Goal: Task Accomplishment & Management: Complete application form

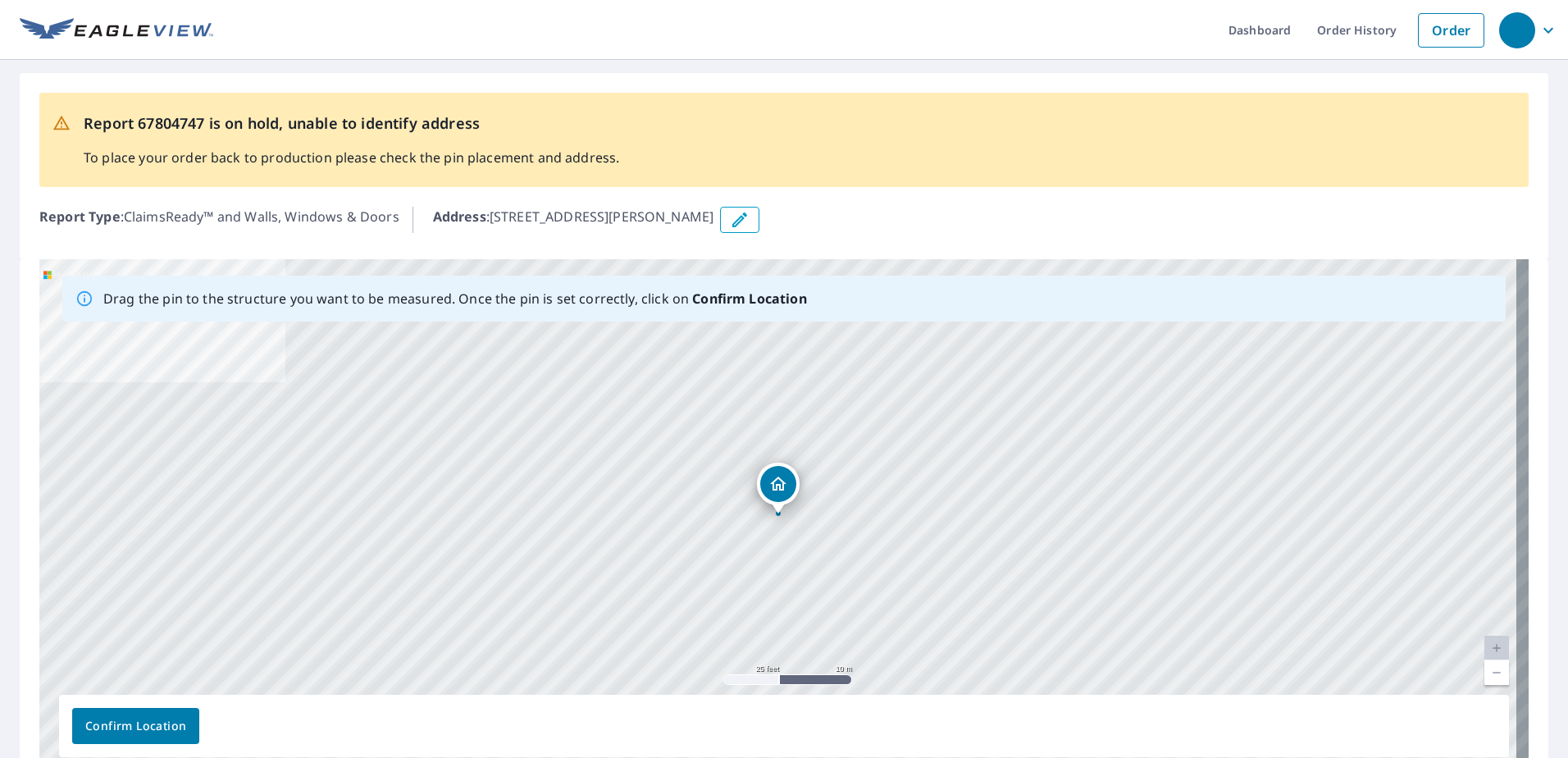
click at [779, 489] on icon "Dropped pin, building 1, Residential property, 51325 E 56th Ave Bennett, CO 801…" at bounding box center [778, 484] width 16 height 14
click at [127, 726] on span "Confirm Location" at bounding box center [136, 726] width 101 height 21
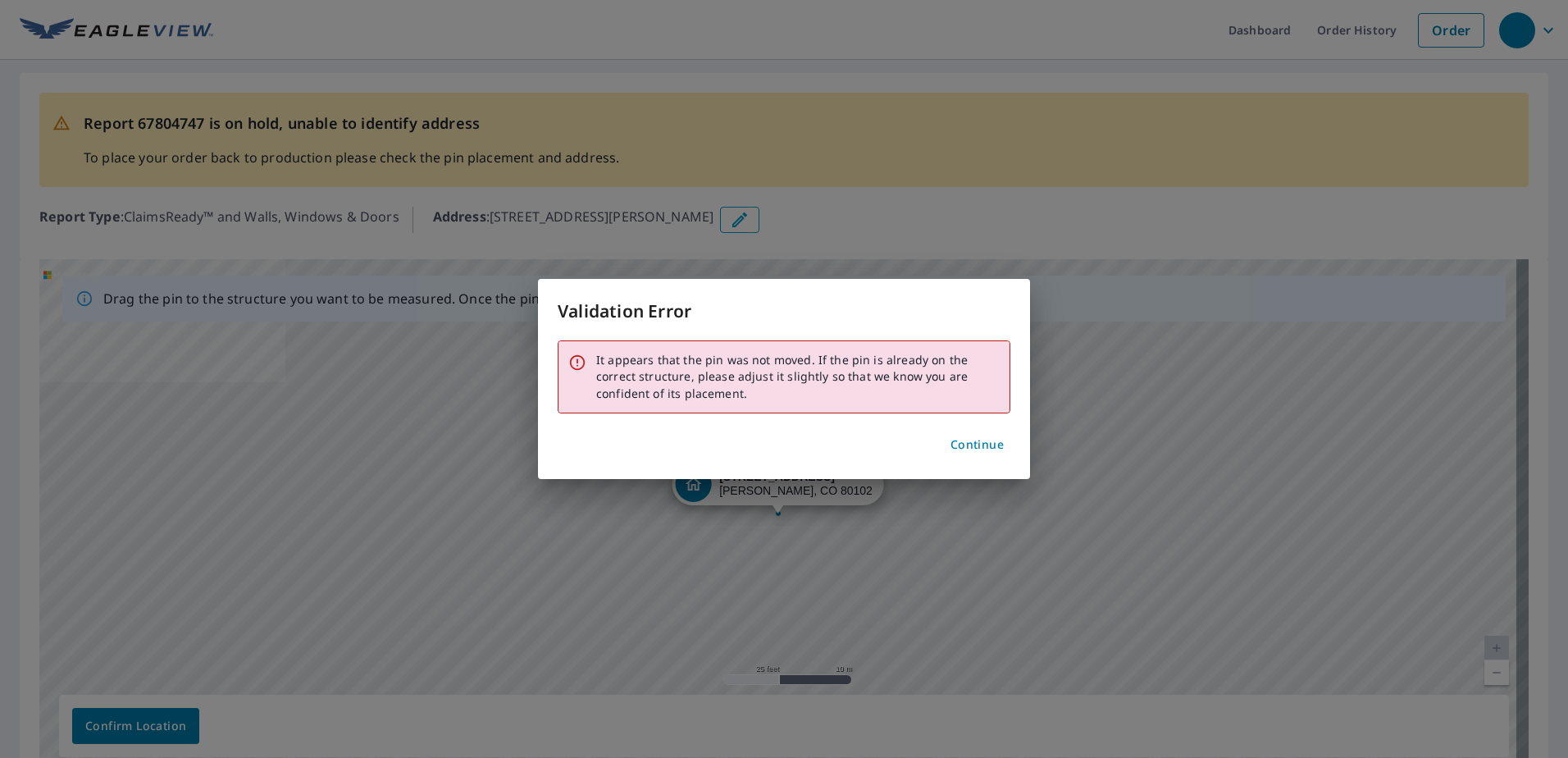
click at [981, 448] on span "Continue" at bounding box center [977, 445] width 53 height 21
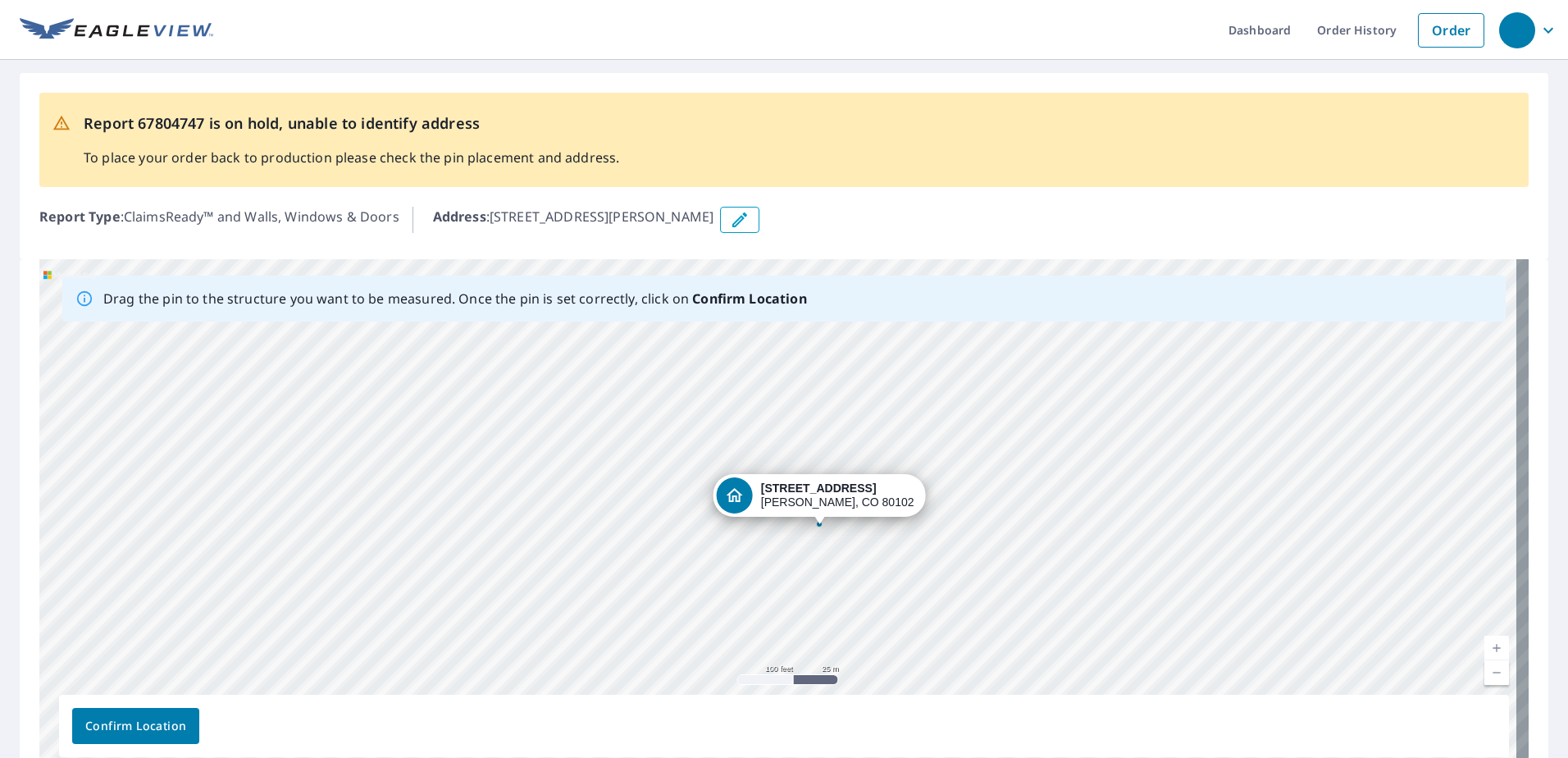
click at [820, 496] on div "[STREET_ADDRESS][PERSON_NAME]" at bounding box center [837, 495] width 154 height 28
click at [745, 506] on div "[STREET_ADDRESS][PERSON_NAME]" at bounding box center [820, 496] width 213 height 43
click at [745, 500] on icon "Dropped pin, building 1, Residential property, 51325 E 56th Ave Bennett, CO 801…" at bounding box center [734, 495] width 20 height 20
click at [745, 496] on icon "Dropped pin, building 1, Residential property, 51325 E 56th Ave Bennett, CO 801…" at bounding box center [734, 495] width 20 height 20
click at [138, 302] on p "Drag the pin to the structure you want to be measured. Once the pin is set corr…" at bounding box center [455, 298] width 703 height 20
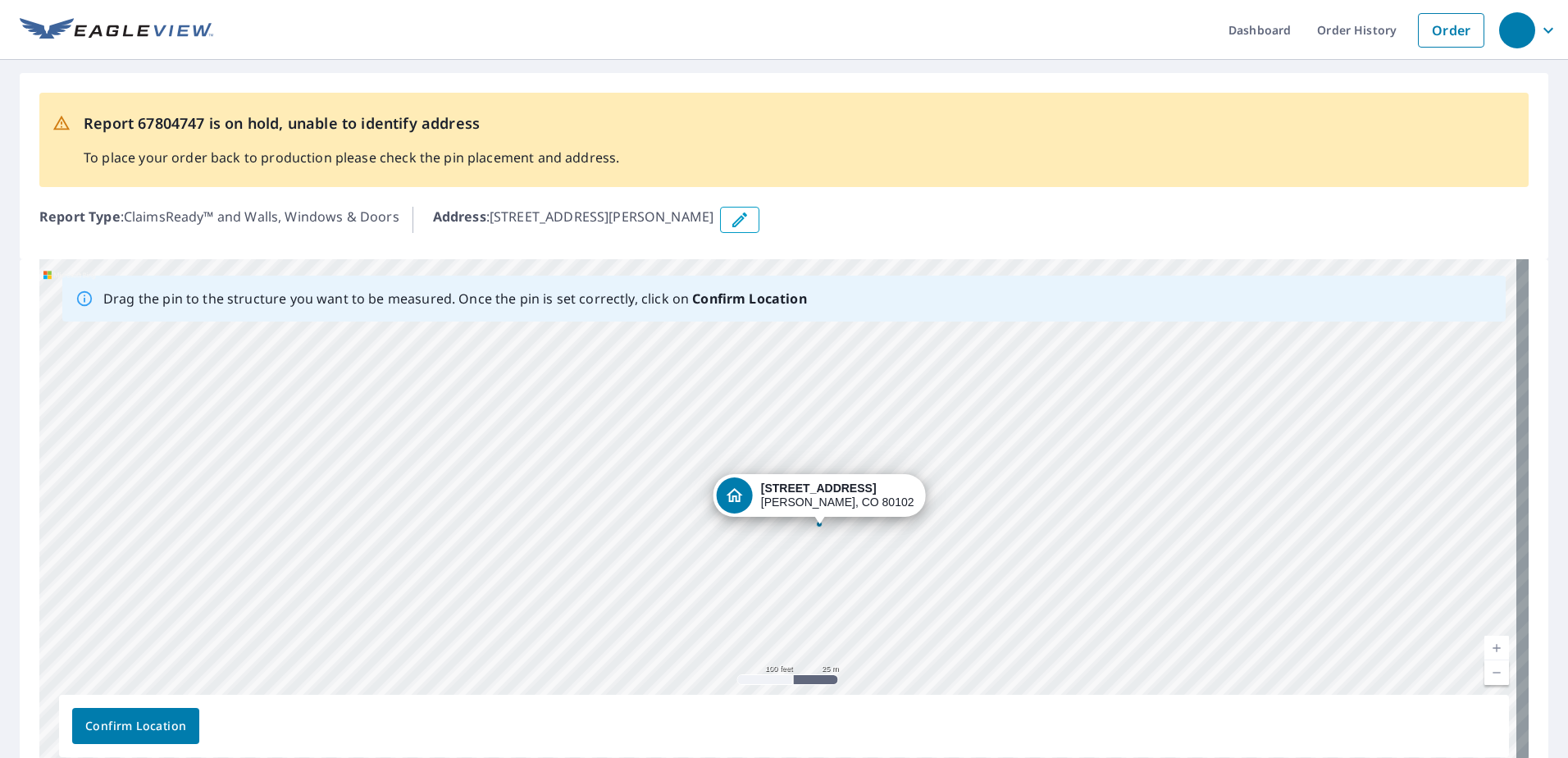
click at [721, 296] on b "Confirm Location" at bounding box center [749, 298] width 114 height 18
click at [777, 504] on div "[STREET_ADDRESS][PERSON_NAME]" at bounding box center [781, 502] width 154 height 28
click at [750, 516] on div "[STREET_ADDRESS][PERSON_NAME]" at bounding box center [763, 502] width 213 height 43
click at [766, 533] on div "[STREET_ADDRESS][PERSON_NAME]" at bounding box center [763, 531] width 7 height 7
click at [761, 529] on div "Dropped pin, building 1, Residential property, 51325 E 56th Ave Bennett, CO 801…" at bounding box center [763, 522] width 21 height 16
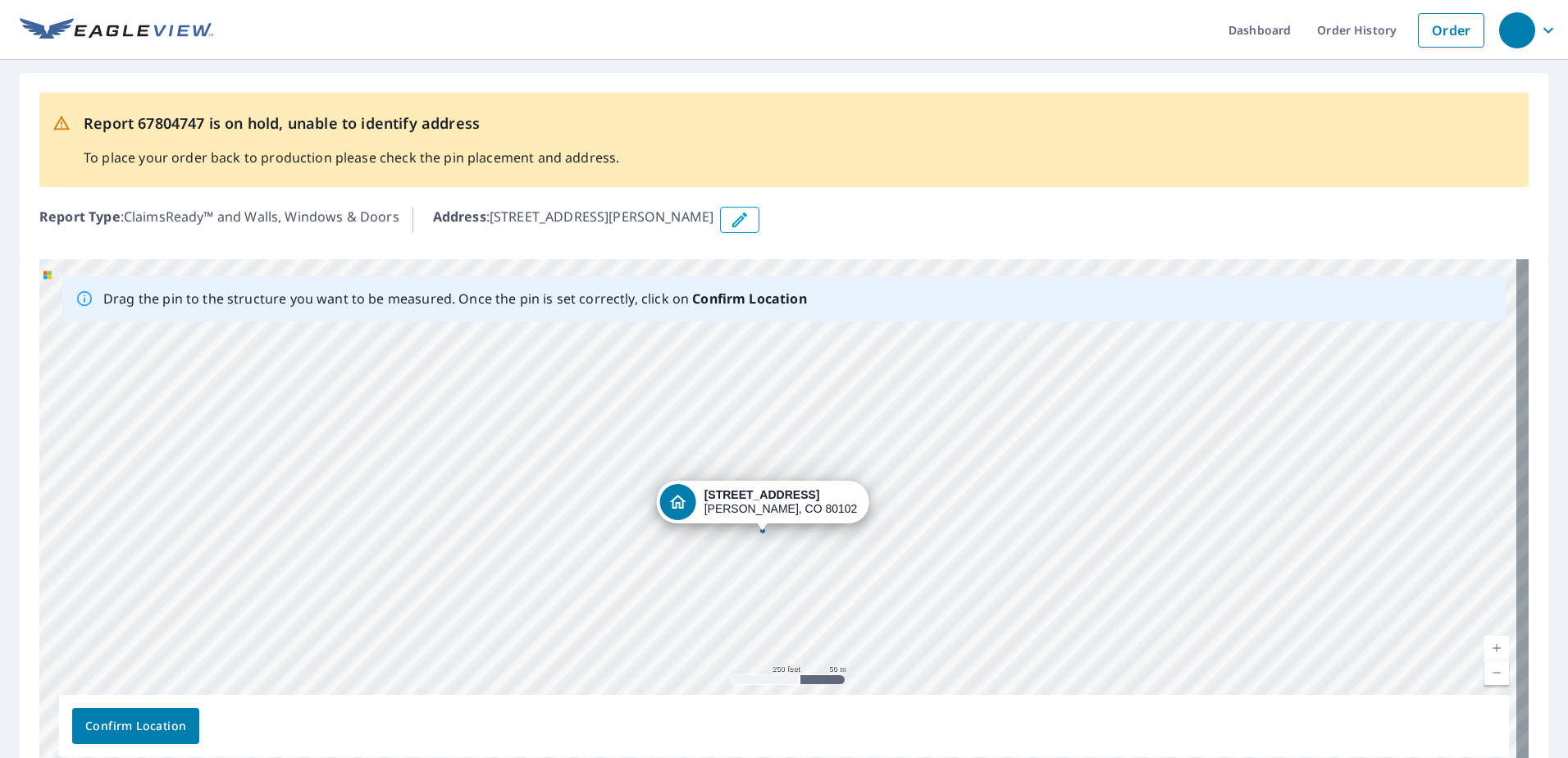
click at [686, 503] on icon "Dropped pin, building 1, Residential property, 51325 E 56th Ave Bennett, CO 801…" at bounding box center [678, 502] width 16 height 14
click at [130, 725] on span "Confirm Location" at bounding box center [136, 726] width 101 height 21
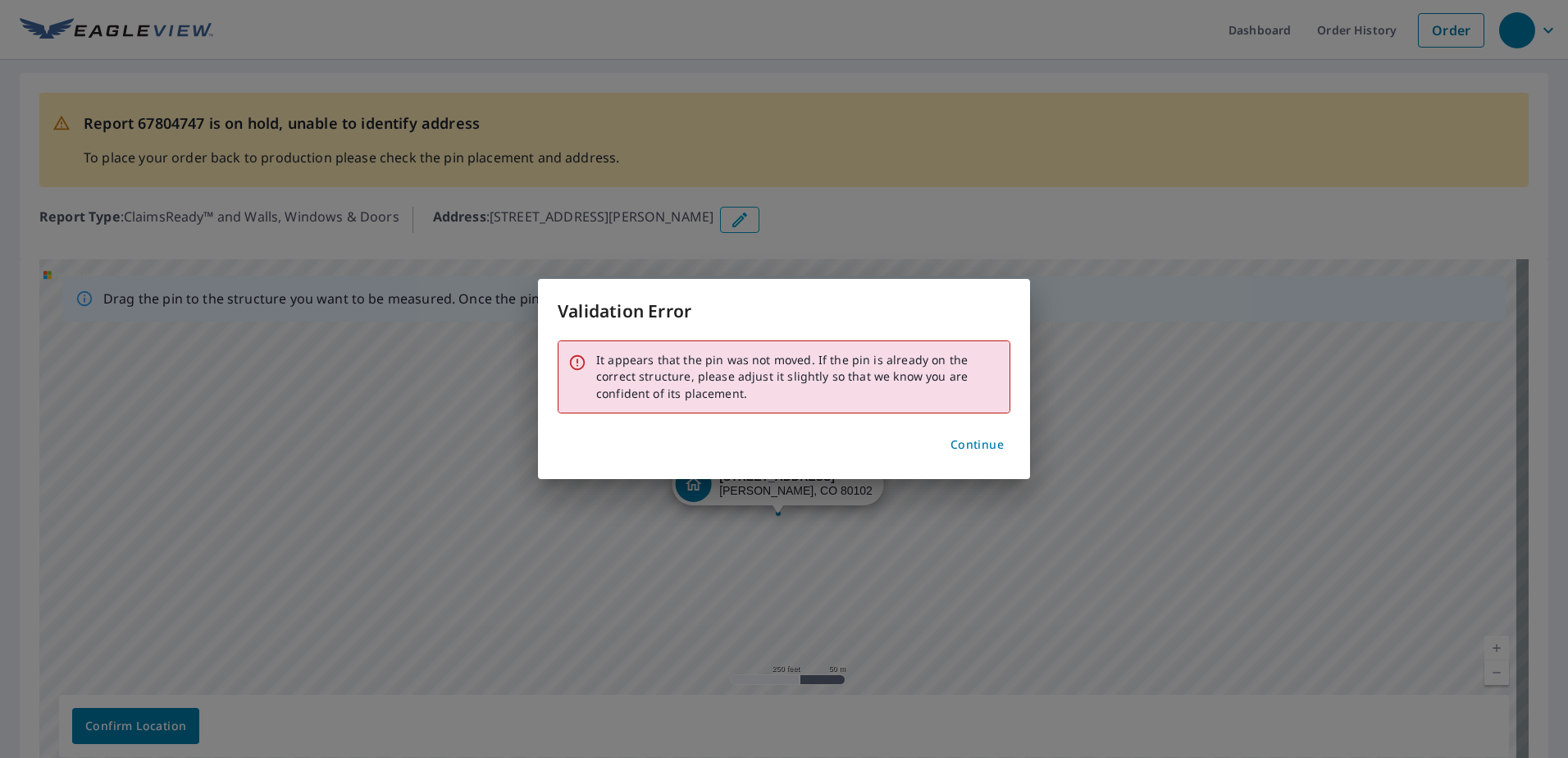
click at [981, 445] on span "Continue" at bounding box center [977, 445] width 53 height 21
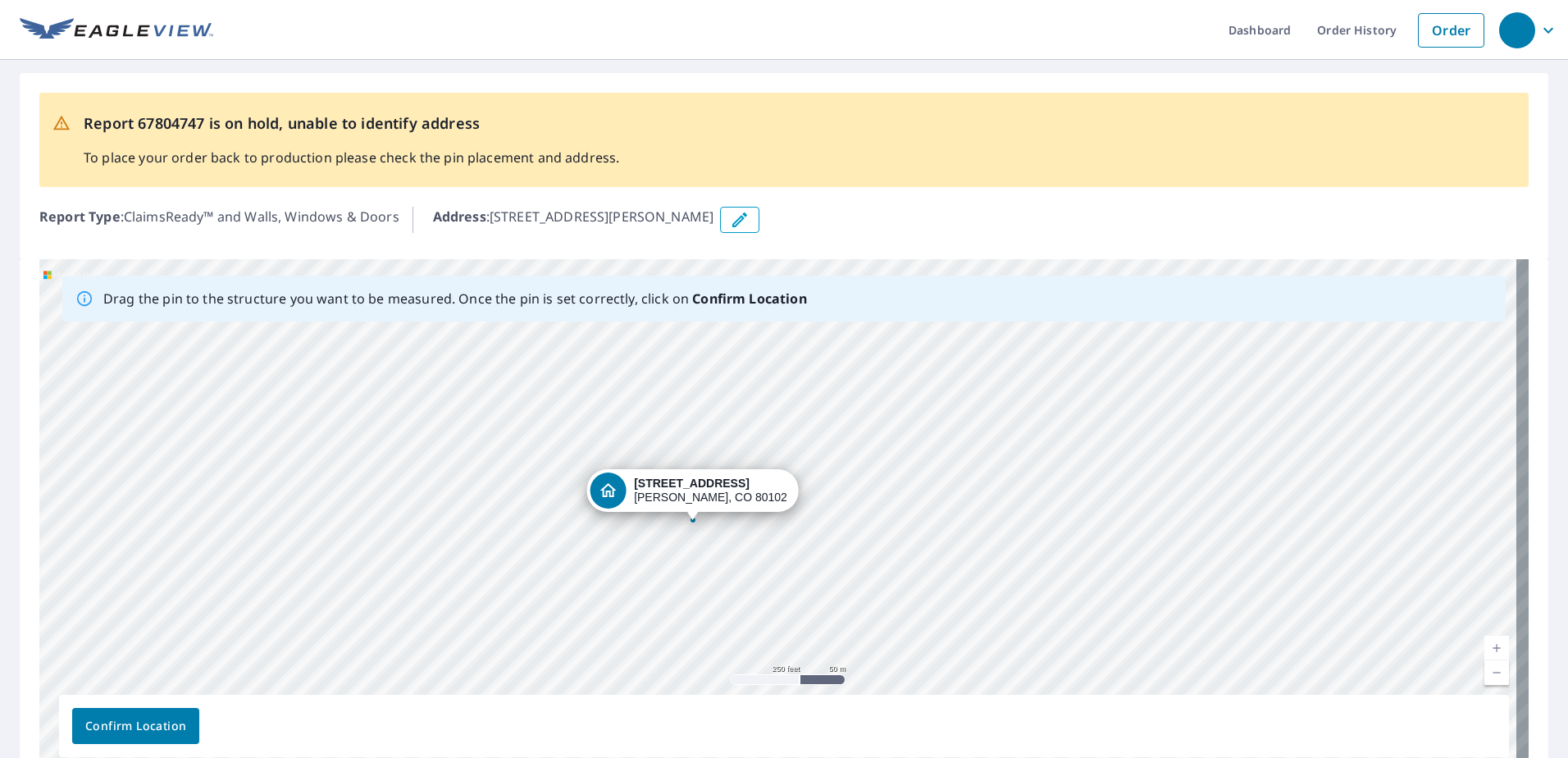
drag, startPoint x: 731, startPoint y: 514, endPoint x: 624, endPoint y: 626, distance: 154.9
click at [624, 626] on div "[STREET_ADDRESS][PERSON_NAME]" at bounding box center [784, 516] width 1489 height 514
click at [621, 628] on div "[STREET_ADDRESS][PERSON_NAME]" at bounding box center [784, 516] width 1489 height 514
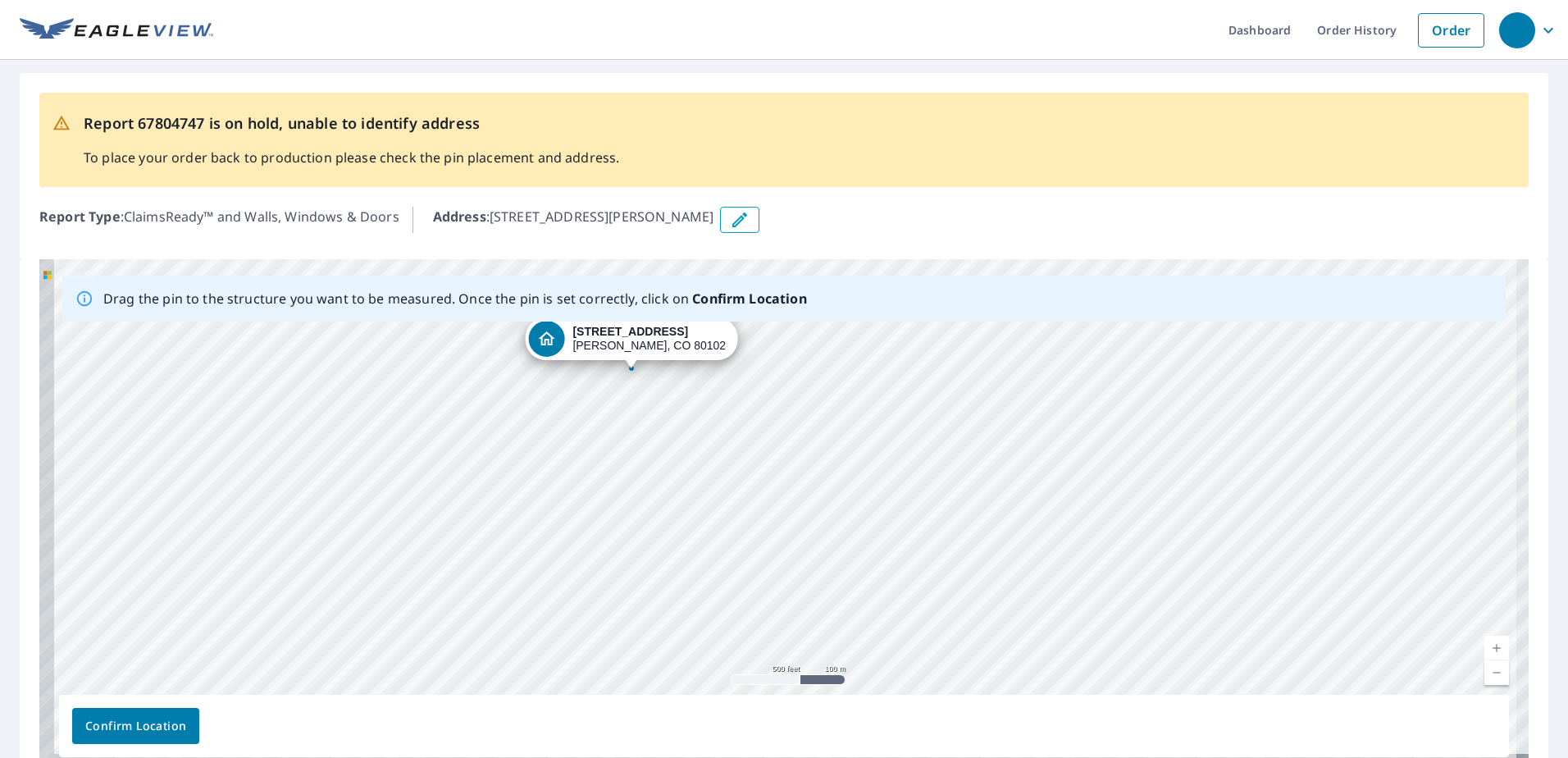
drag, startPoint x: 317, startPoint y: 556, endPoint x: 459, endPoint y: 364, distance: 238.8
click at [459, 364] on div "[STREET_ADDRESS][PERSON_NAME]" at bounding box center [784, 516] width 1489 height 514
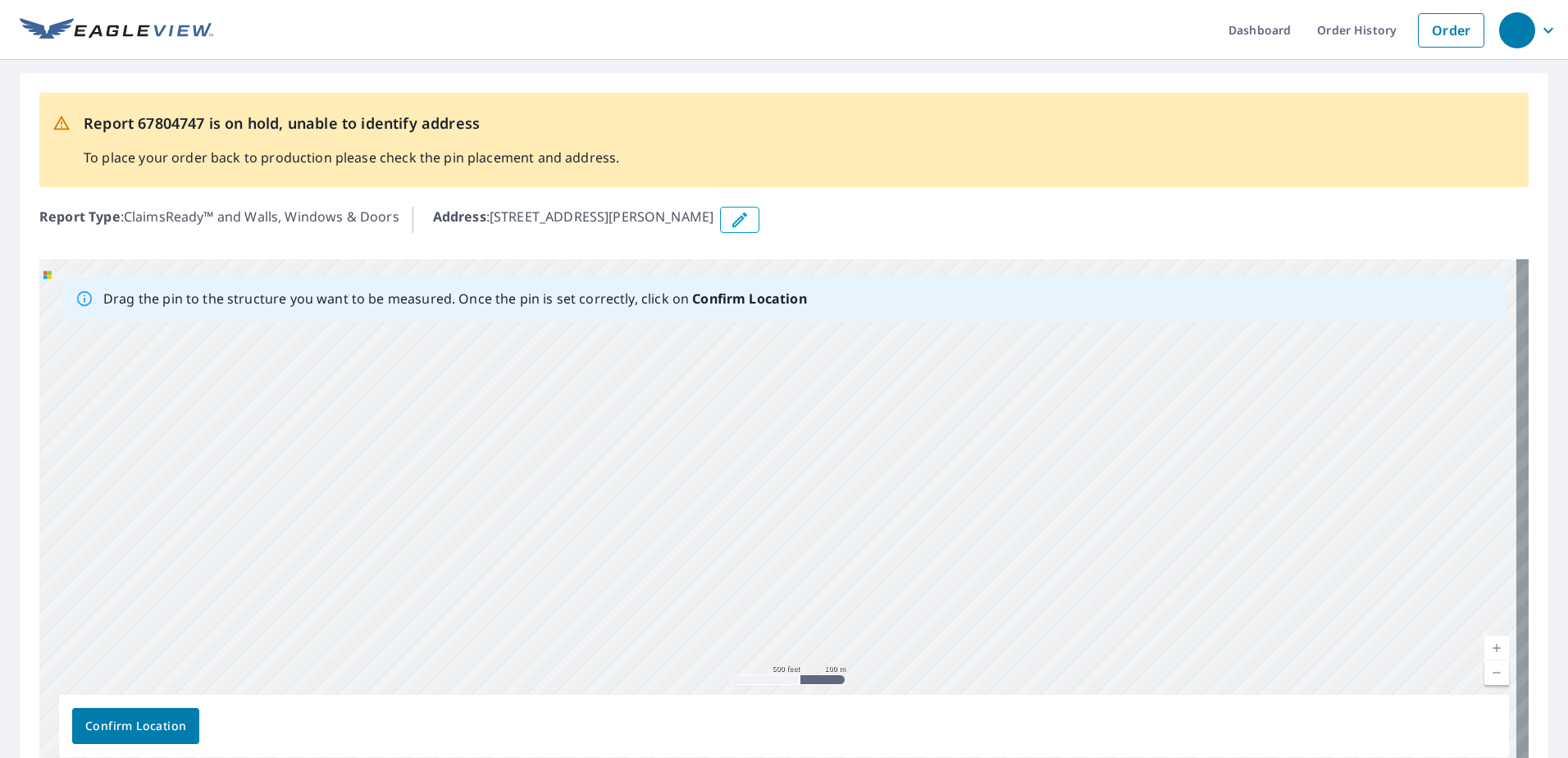
drag, startPoint x: 511, startPoint y: 548, endPoint x: 508, endPoint y: 371, distance: 177.0
click at [508, 370] on div "[STREET_ADDRESS][PERSON_NAME]" at bounding box center [784, 516] width 1489 height 514
drag, startPoint x: 508, startPoint y: 584, endPoint x: 507, endPoint y: 340, distance: 244.0
click at [507, 340] on div "[STREET_ADDRESS][PERSON_NAME]" at bounding box center [784, 516] width 1489 height 514
drag, startPoint x: 637, startPoint y: 508, endPoint x: 600, endPoint y: 550, distance: 56.0
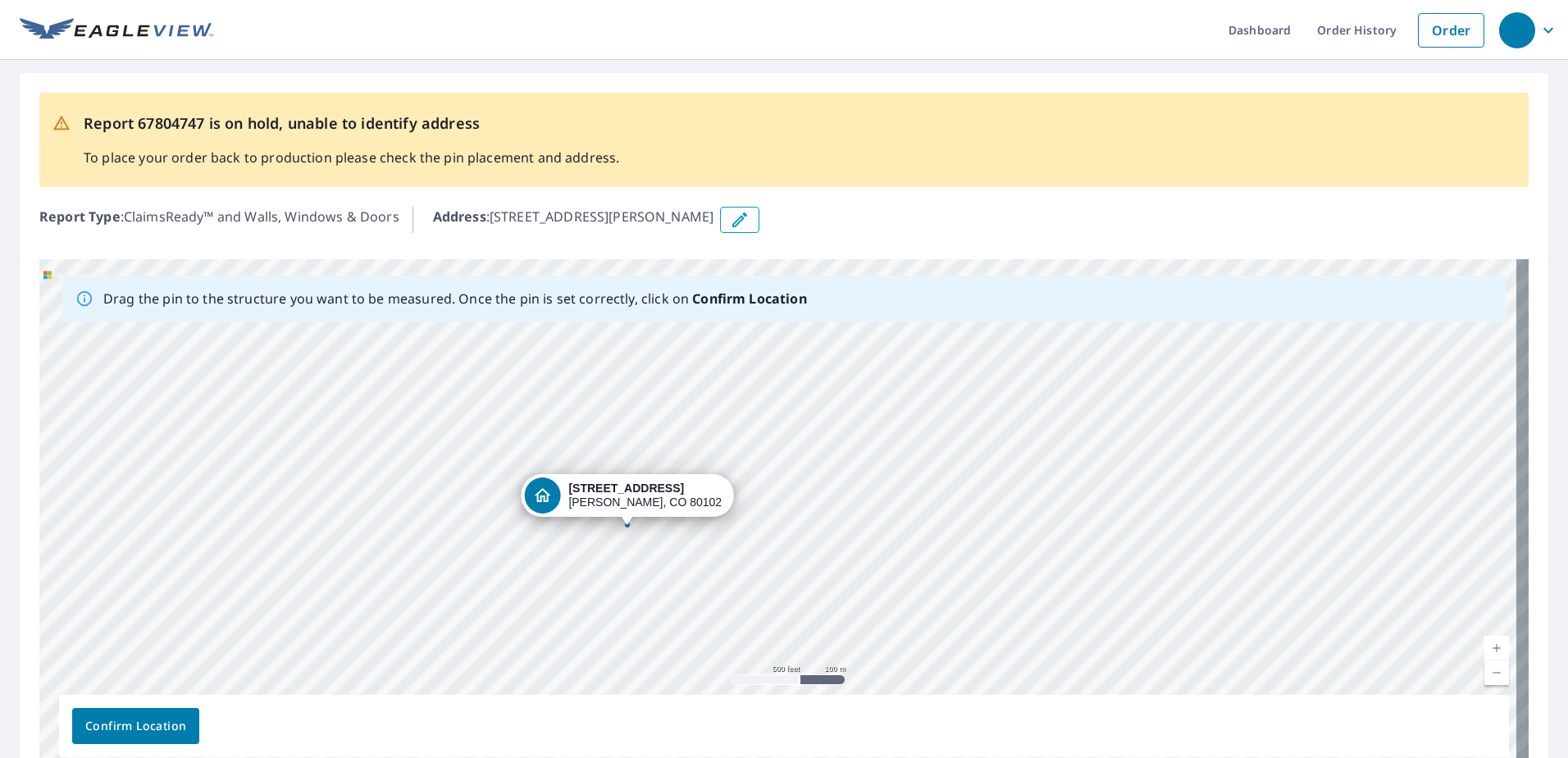
click at [600, 550] on div "[STREET_ADDRESS][PERSON_NAME]" at bounding box center [784, 516] width 1489 height 514
click at [622, 509] on div "[STREET_ADDRESS][PERSON_NAME]" at bounding box center [637, 503] width 154 height 28
click at [726, 298] on b "Confirm Location" at bounding box center [749, 298] width 114 height 18
click at [543, 298] on p "Drag the pin to the structure you want to be measured. Once the pin is set corr…" at bounding box center [455, 298] width 703 height 20
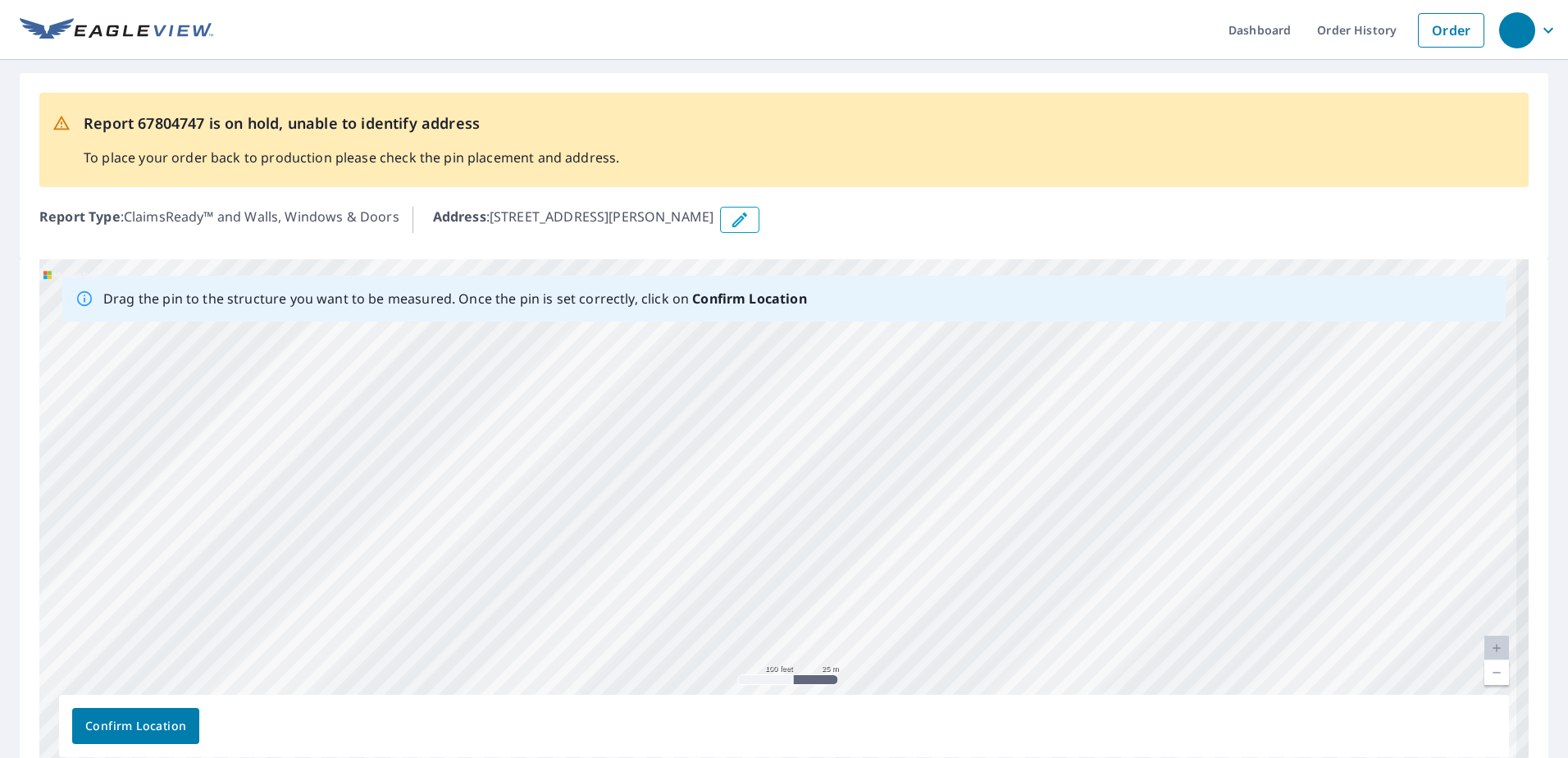
click at [776, 630] on div "[STREET_ADDRESS][PERSON_NAME]" at bounding box center [784, 516] width 1489 height 514
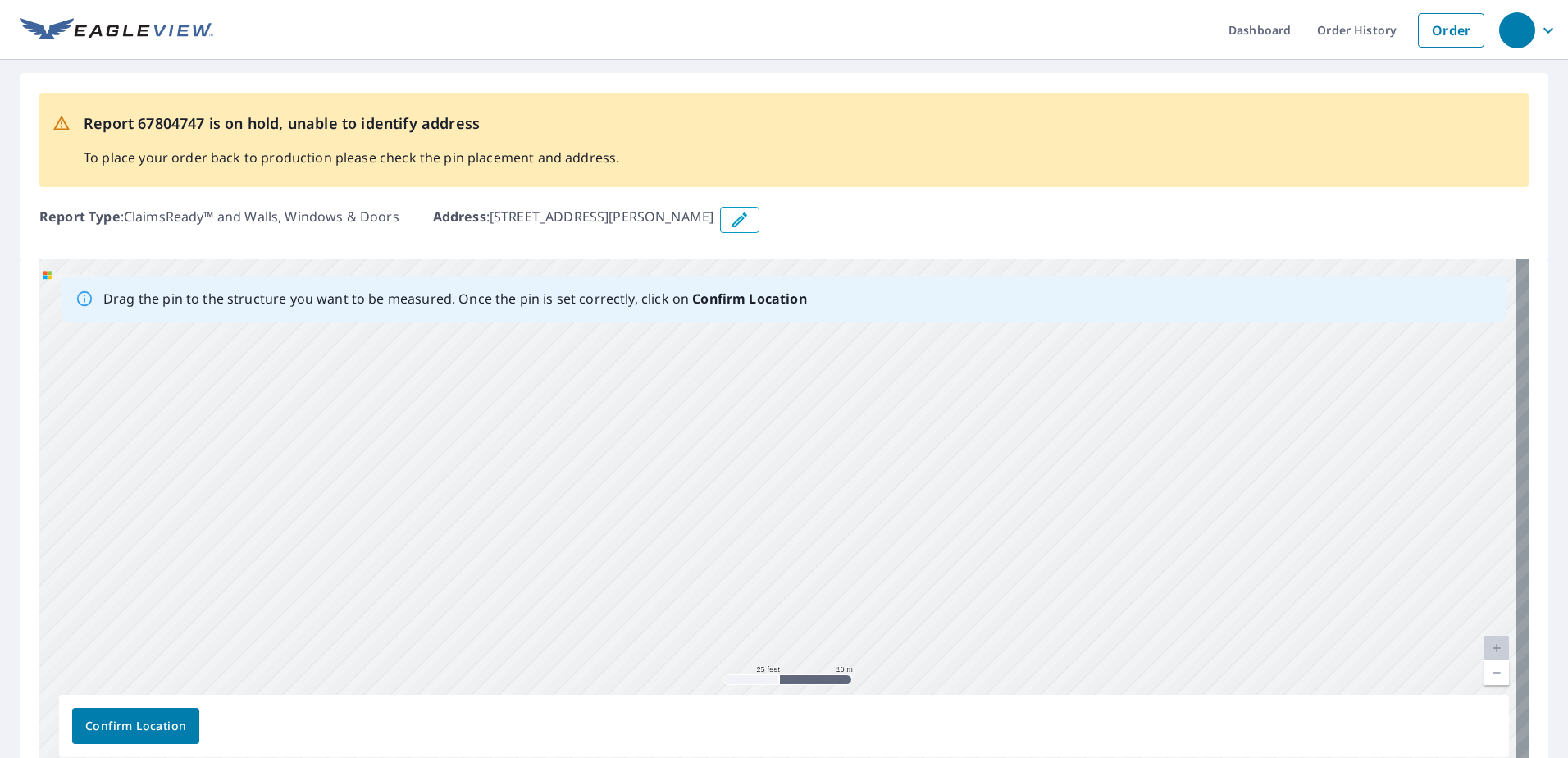
drag, startPoint x: 763, startPoint y: 612, endPoint x: 341, endPoint y: 234, distance: 566.5
click at [341, 234] on div "Report 67804747 is on hold, unable to identify address To place your order back…" at bounding box center [784, 433] width 1568 height 746
drag, startPoint x: 596, startPoint y: 581, endPoint x: 480, endPoint y: 270, distance: 331.9
click at [482, 277] on div "Drag the pin to the structure you want to be measured. Once the pin is set corr…" at bounding box center [784, 516] width 1489 height 514
click at [660, 385] on div "[STREET_ADDRESS][PERSON_NAME]" at bounding box center [784, 516] width 1489 height 514
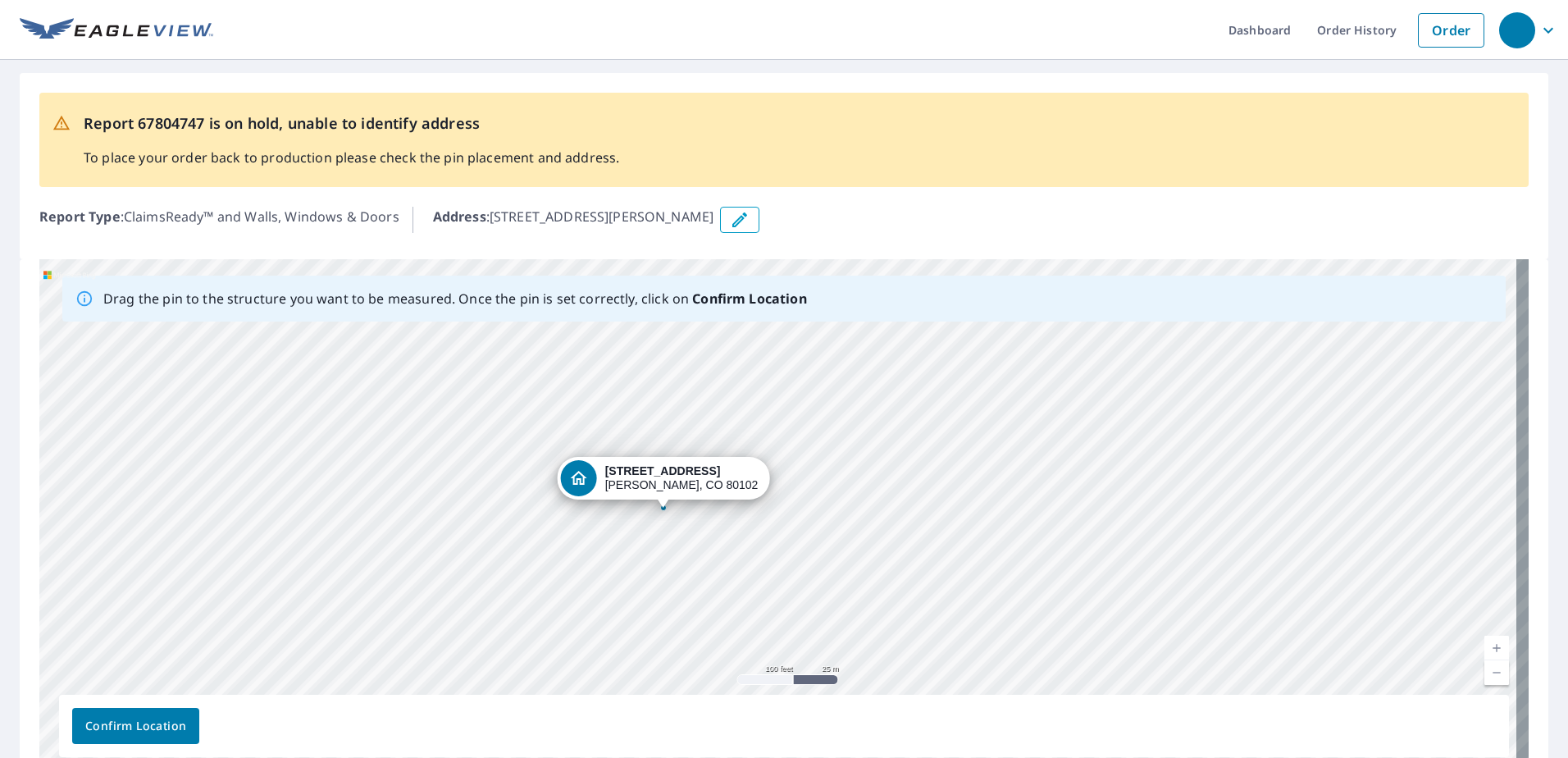
drag, startPoint x: 878, startPoint y: 588, endPoint x: 767, endPoint y: 394, distance: 223.5
click at [767, 394] on div "[STREET_ADDRESS][PERSON_NAME]" at bounding box center [784, 516] width 1489 height 514
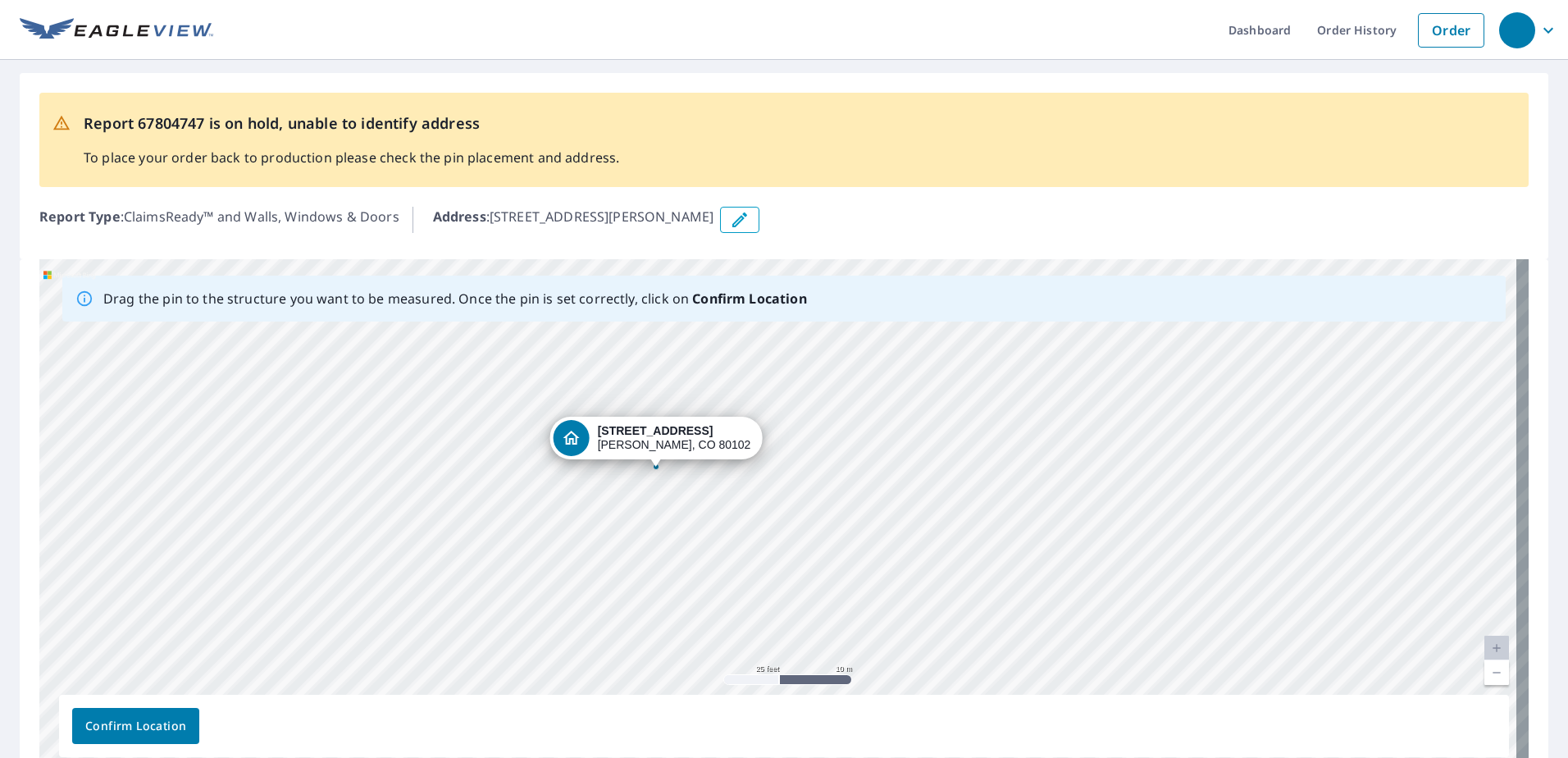
drag, startPoint x: 711, startPoint y: 470, endPoint x: 711, endPoint y: 487, distance: 17.0
click at [711, 487] on div "[STREET_ADDRESS][PERSON_NAME]" at bounding box center [784, 516] width 1489 height 514
click at [654, 480] on div "[STREET_ADDRESS][PERSON_NAME]" at bounding box center [784, 516] width 1489 height 514
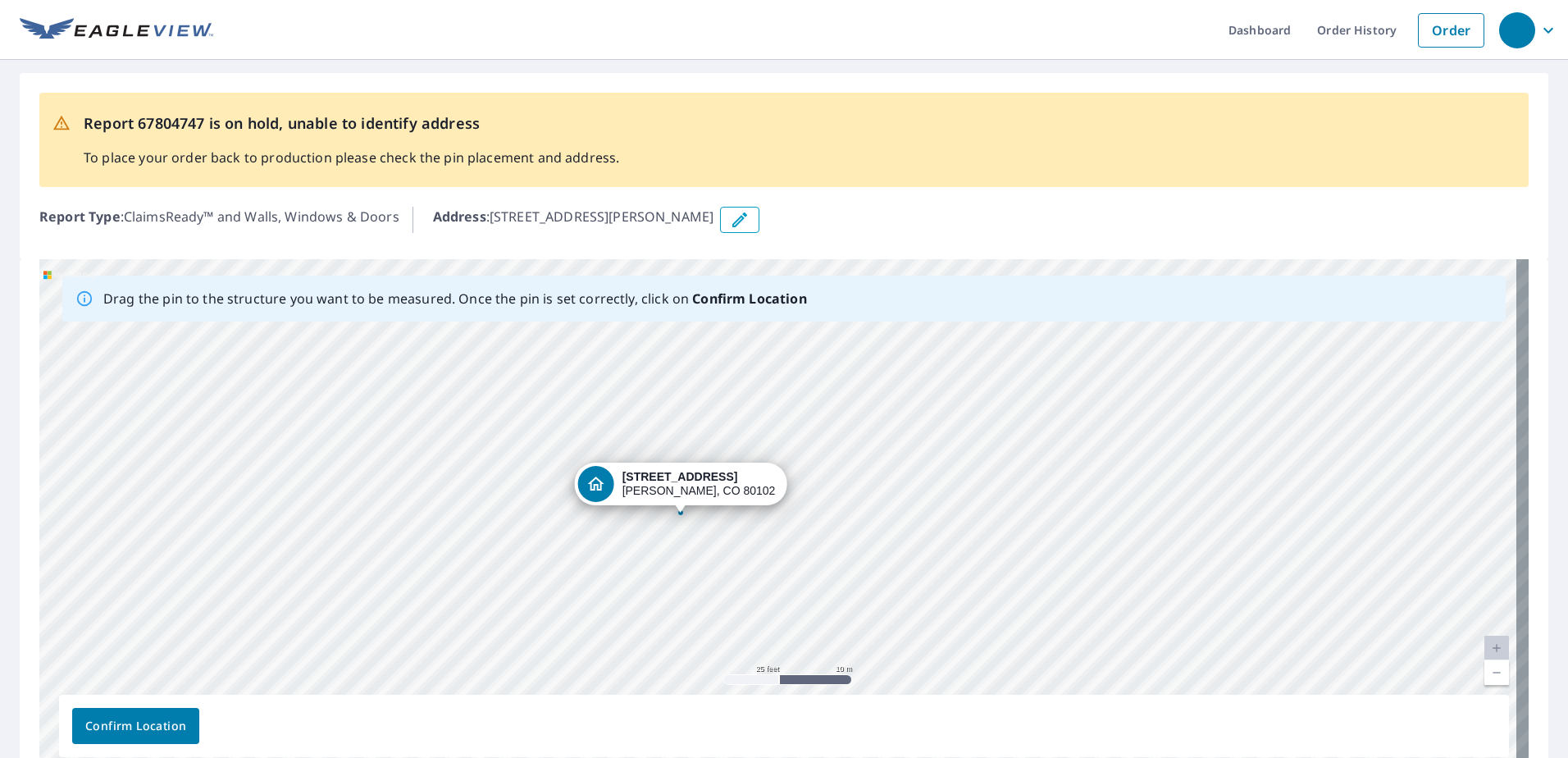
drag, startPoint x: 658, startPoint y: 467, endPoint x: 683, endPoint y: 513, distance: 52.4
click at [138, 714] on button "Confirm Location" at bounding box center [136, 725] width 127 height 36
